Goal: Task Accomplishment & Management: Manage account settings

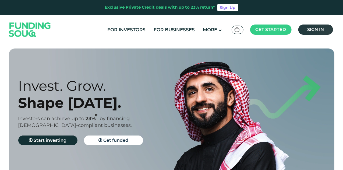
click at [313, 29] on span "Sign in" at bounding box center [315, 29] width 17 height 5
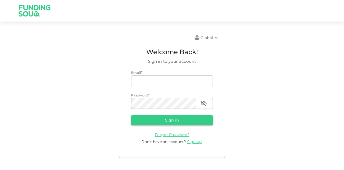
type input "[EMAIL_ADDRESS][PERSON_NAME][DOMAIN_NAME]"
click at [178, 120] on button "Sign in" at bounding box center [172, 120] width 82 height 10
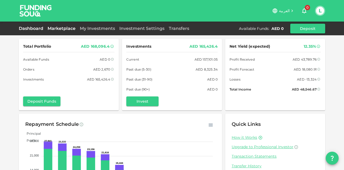
click at [56, 26] on link "Marketplace" at bounding box center [61, 28] width 32 height 5
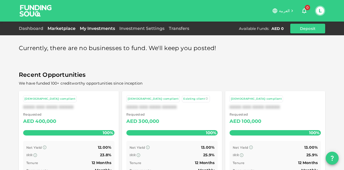
click at [113, 29] on link "My Investments" at bounding box center [98, 28] width 40 height 5
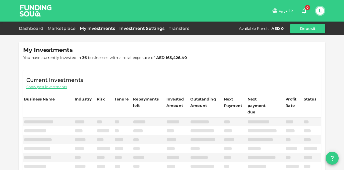
click at [136, 30] on link "Investment Settings" at bounding box center [142, 28] width 50 height 5
